Goal: Information Seeking & Learning: Check status

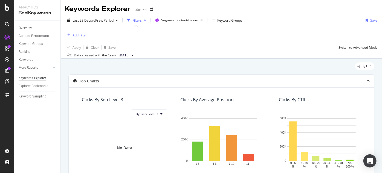
scroll to position [526, 0]
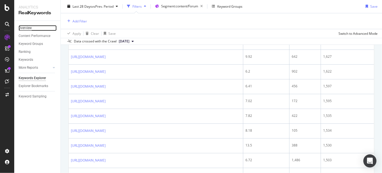
click at [28, 28] on div "Overview" at bounding box center [25, 28] width 13 height 6
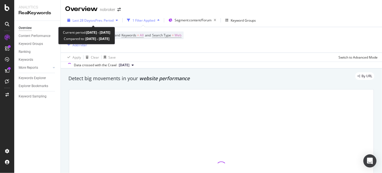
click at [88, 18] on span "Last 28 Days" at bounding box center [82, 20] width 19 height 5
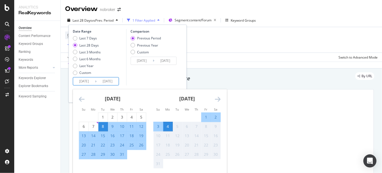
click at [104, 82] on input "[DATE]" at bounding box center [108, 82] width 22 height 8
click at [154, 75] on div "Comparison Previous Period Previous Year Custom [DATE] Navigate forward to inte…" at bounding box center [152, 57] width 52 height 56
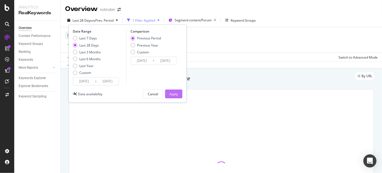
click at [179, 93] on button "Apply" at bounding box center [173, 94] width 17 height 9
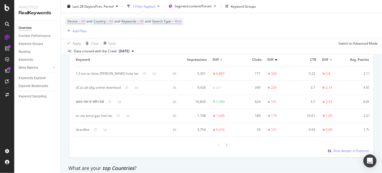
scroll to position [686, 0]
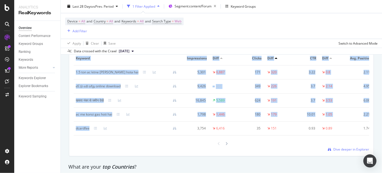
drag, startPoint x: 72, startPoint y: 127, endPoint x: 91, endPoint y: 130, distance: 18.8
click at [91, 130] on div "Keyword Smart Keyword Keyword Group Full URL seo Level 1 Add a Dimension Keywor…" at bounding box center [221, 94] width 305 height 124
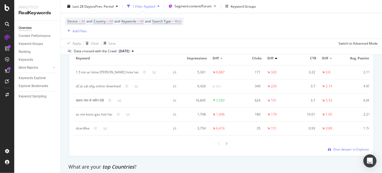
click at [60, 128] on div "Overview Content Performance Keyword Groups Ranking Keywords More Reports Count…" at bounding box center [37, 97] width 46 height 152
drag, startPoint x: 75, startPoint y: 127, endPoint x: 90, endPoint y: 132, distance: 15.8
click at [90, 132] on td "dcardfee" at bounding box center [129, 129] width 110 height 14
copy div "dcardfee"
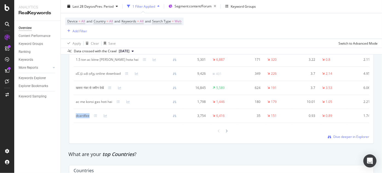
scroll to position [620, 0]
